Goal: Find specific page/section: Find specific page/section

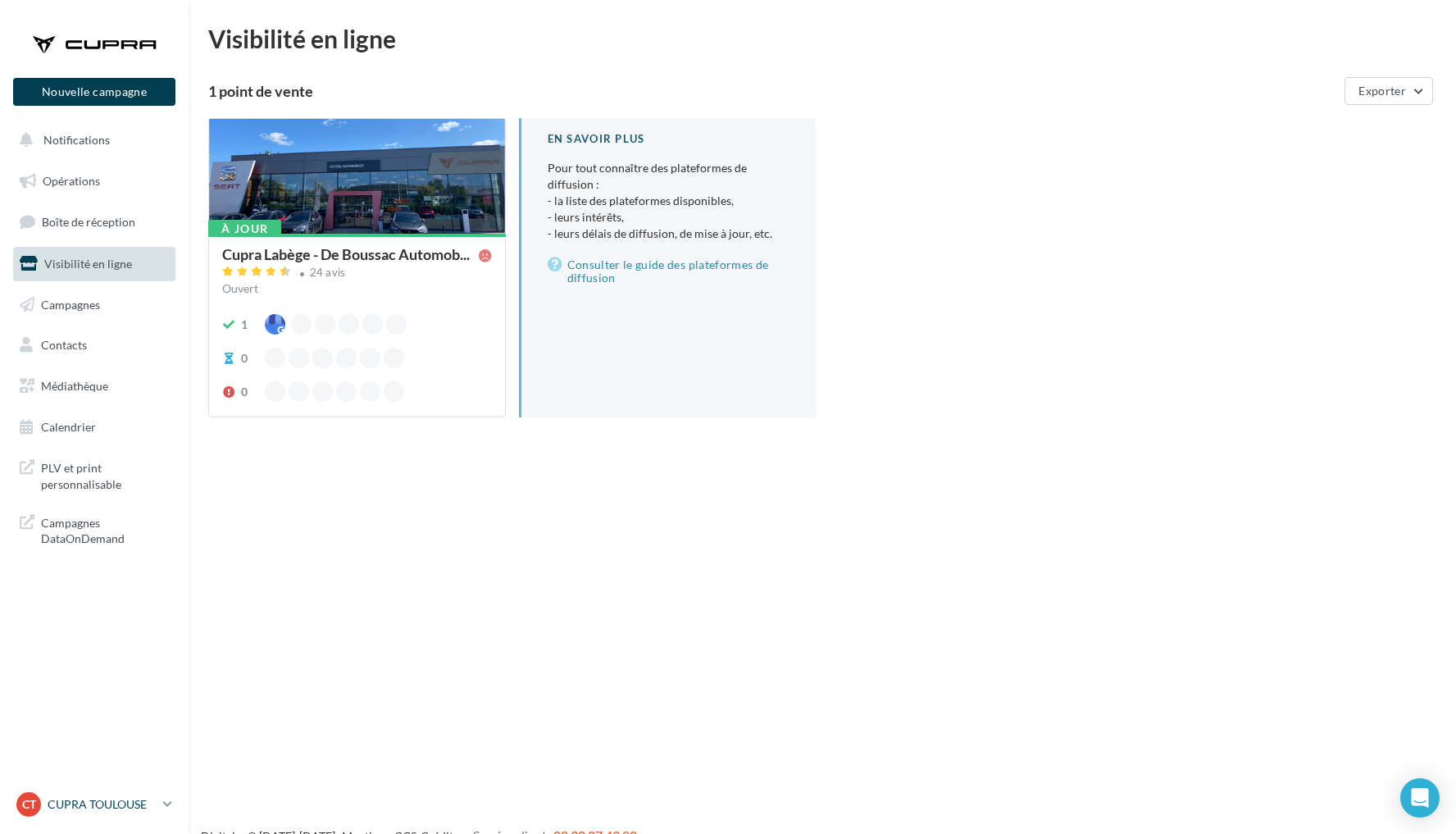
click at [121, 811] on p "CUPRA TOULOUSE" at bounding box center [103, 804] width 109 height 16
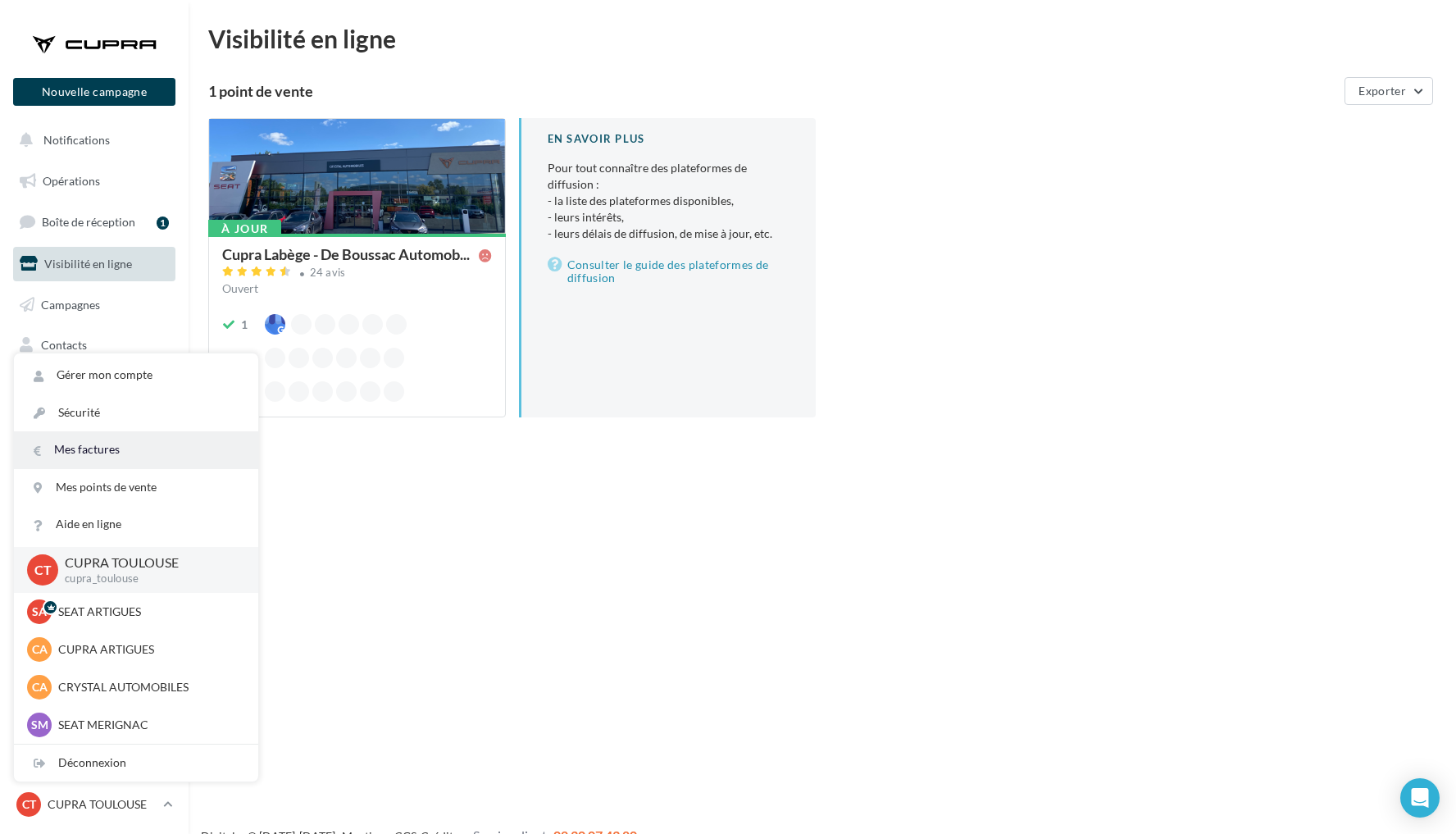
click at [115, 449] on link "Mes factures" at bounding box center [136, 449] width 245 height 37
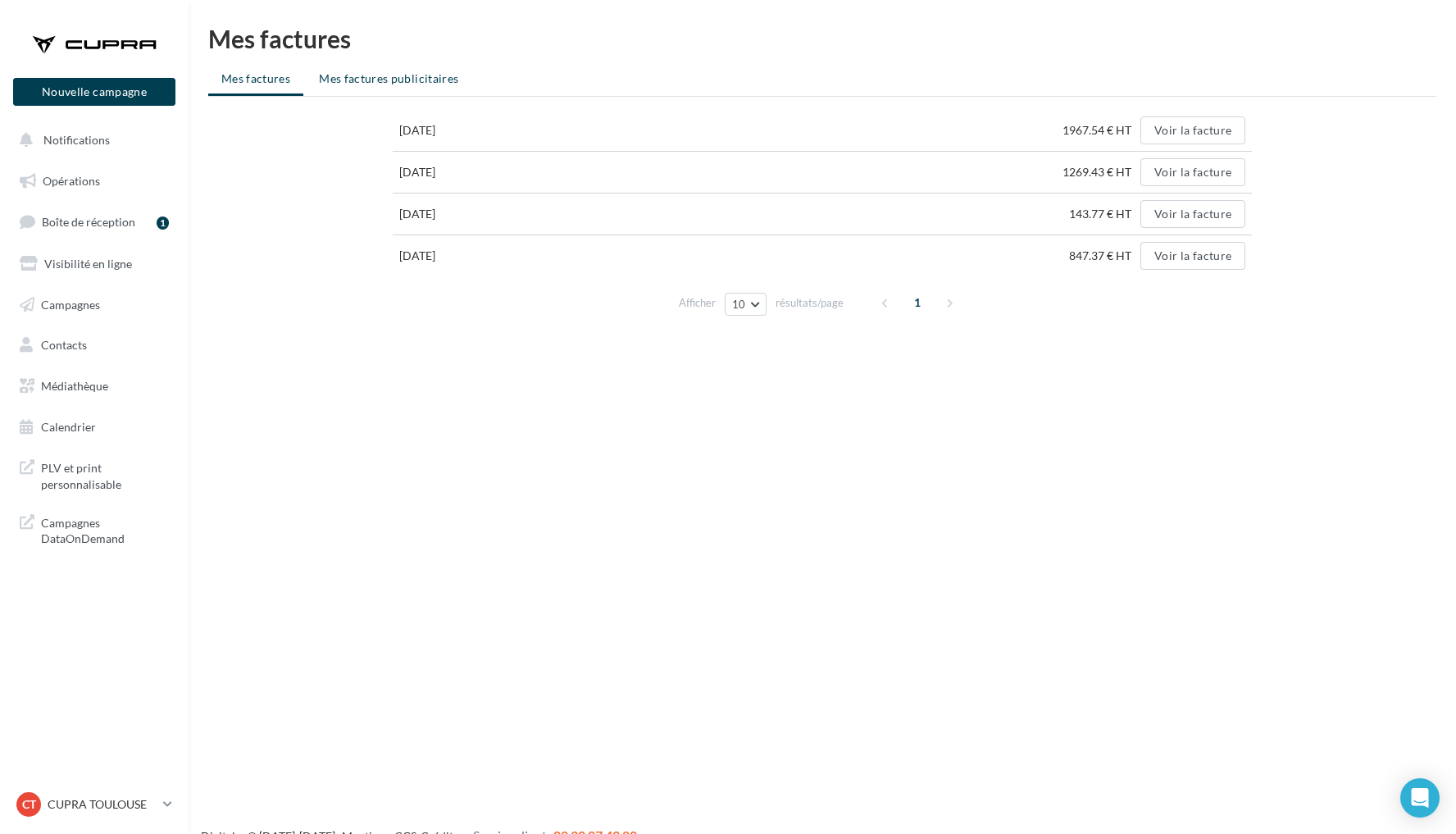
click at [391, 70] on li "Mes factures publicitaires" at bounding box center [388, 79] width 165 height 30
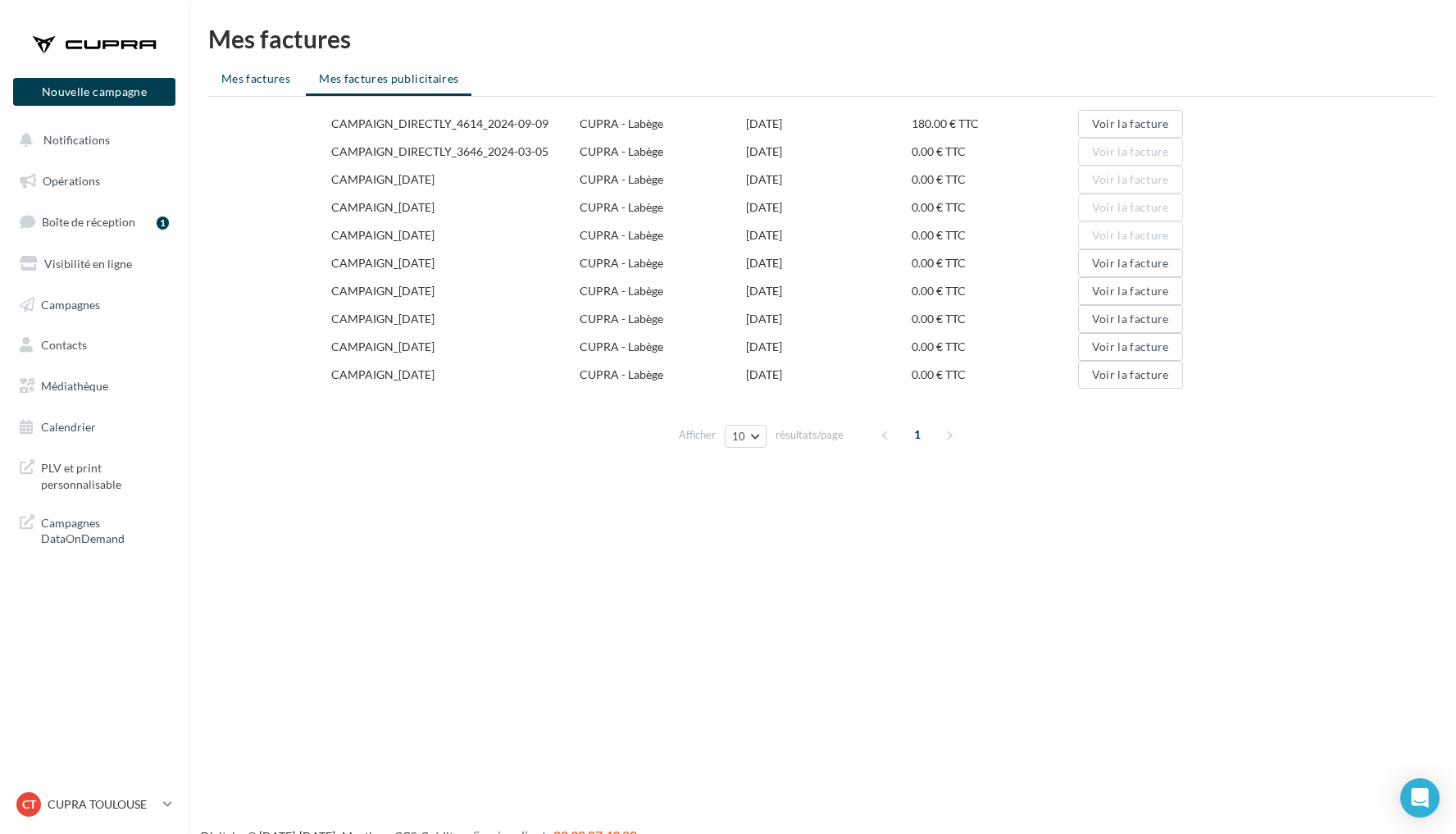
click at [271, 82] on span "Mes factures" at bounding box center [255, 79] width 69 height 14
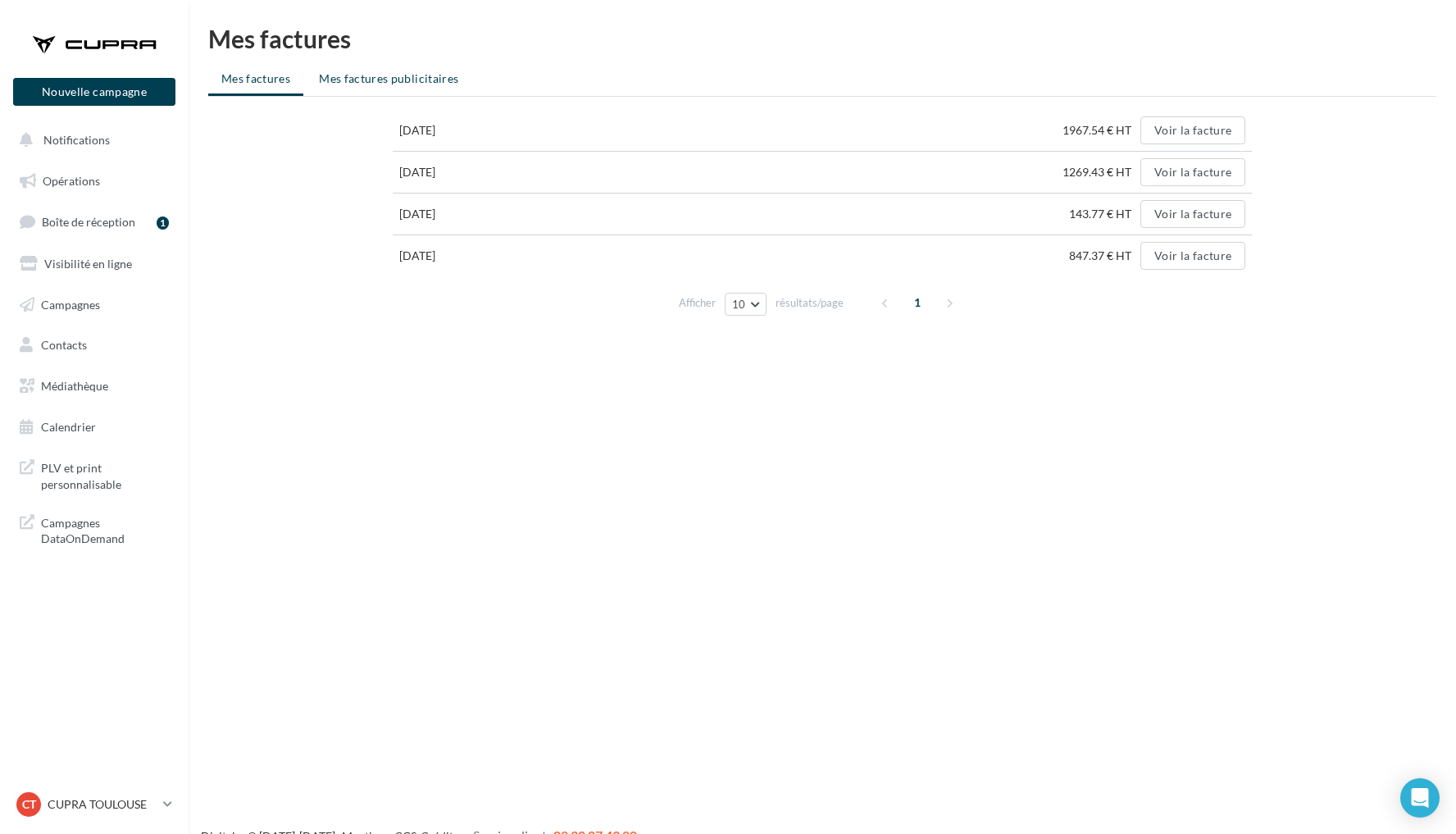
click at [347, 91] on li "Mes factures publicitaires" at bounding box center [388, 79] width 165 height 30
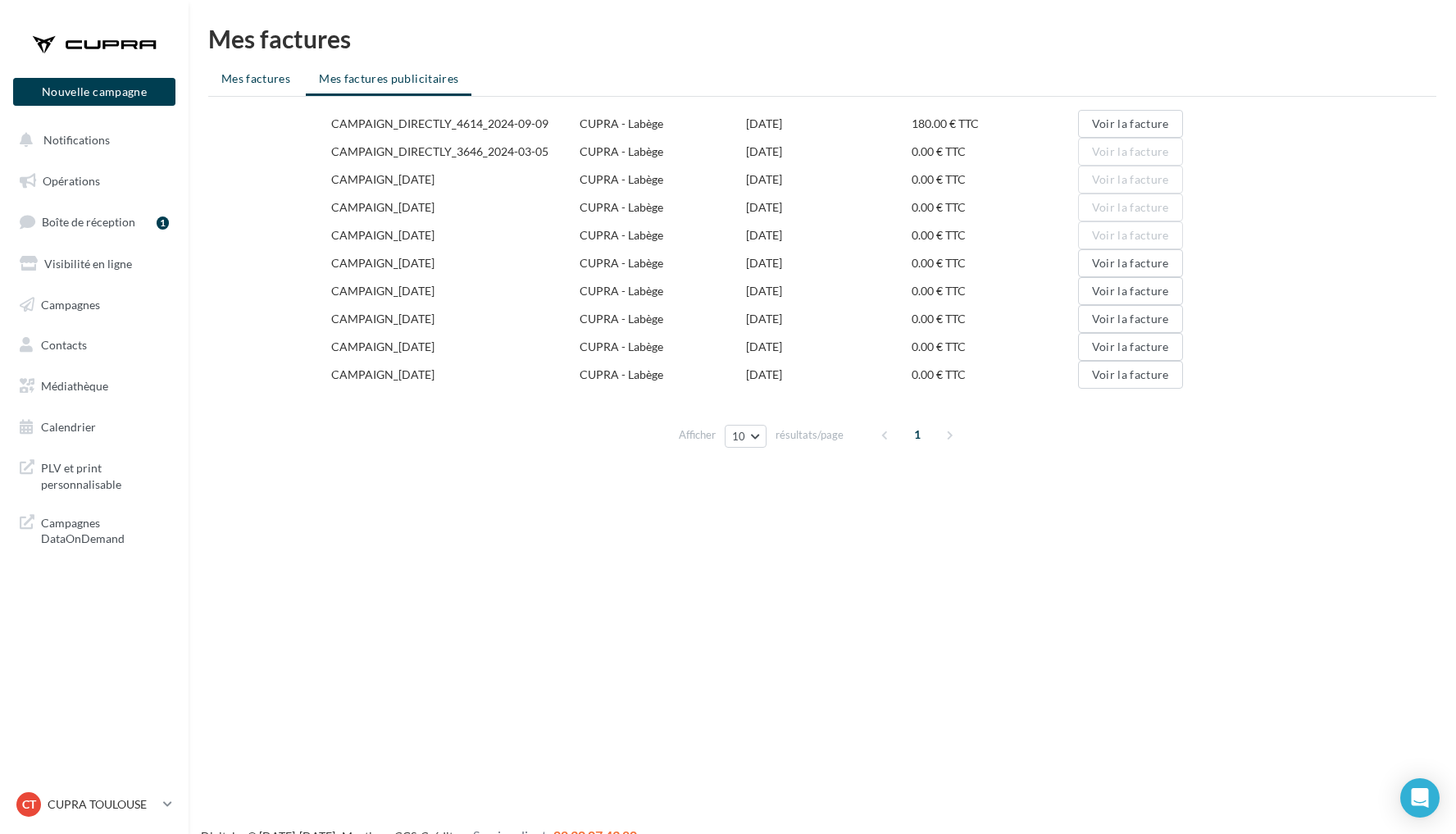
click at [264, 90] on li "Mes factures" at bounding box center [256, 79] width 96 height 30
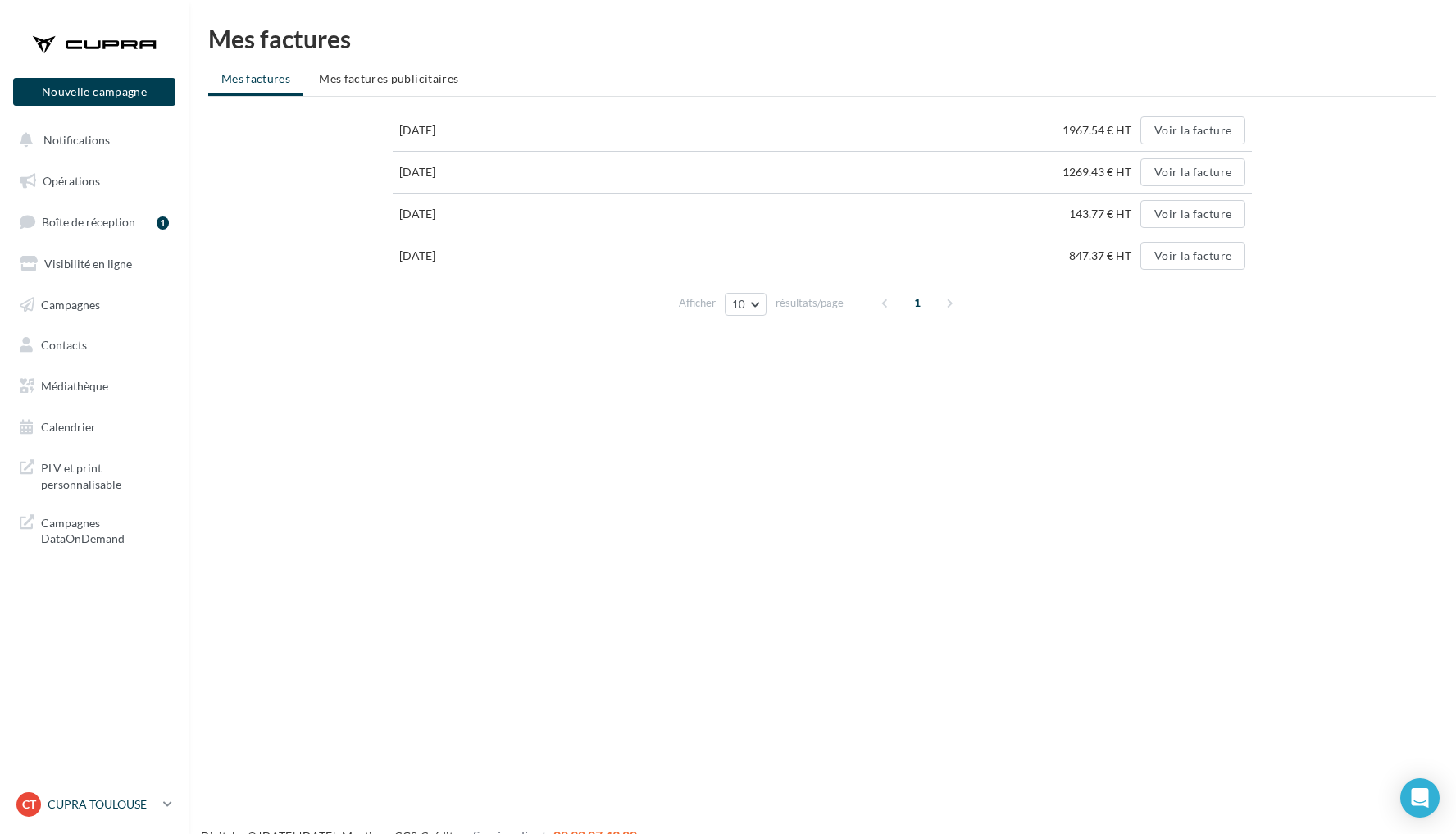
click at [147, 794] on div "CT CUPRA TOULOUSE cupra_toulouse" at bounding box center [86, 804] width 140 height 25
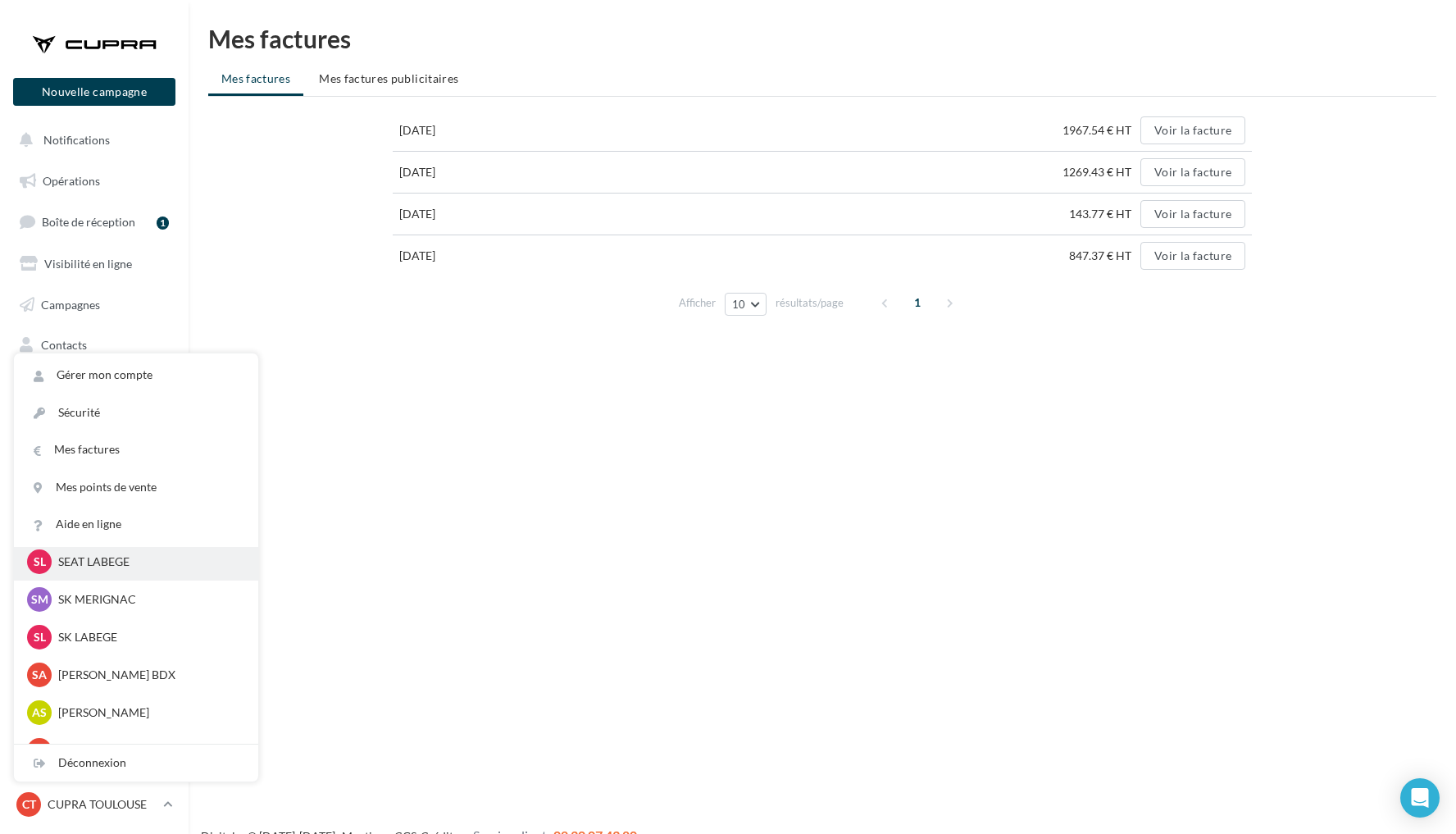
scroll to position [203, 0]
click at [116, 638] on p "SK LABEGE" at bounding box center [147, 634] width 180 height 16
